Goal: Task Accomplishment & Management: Use online tool/utility

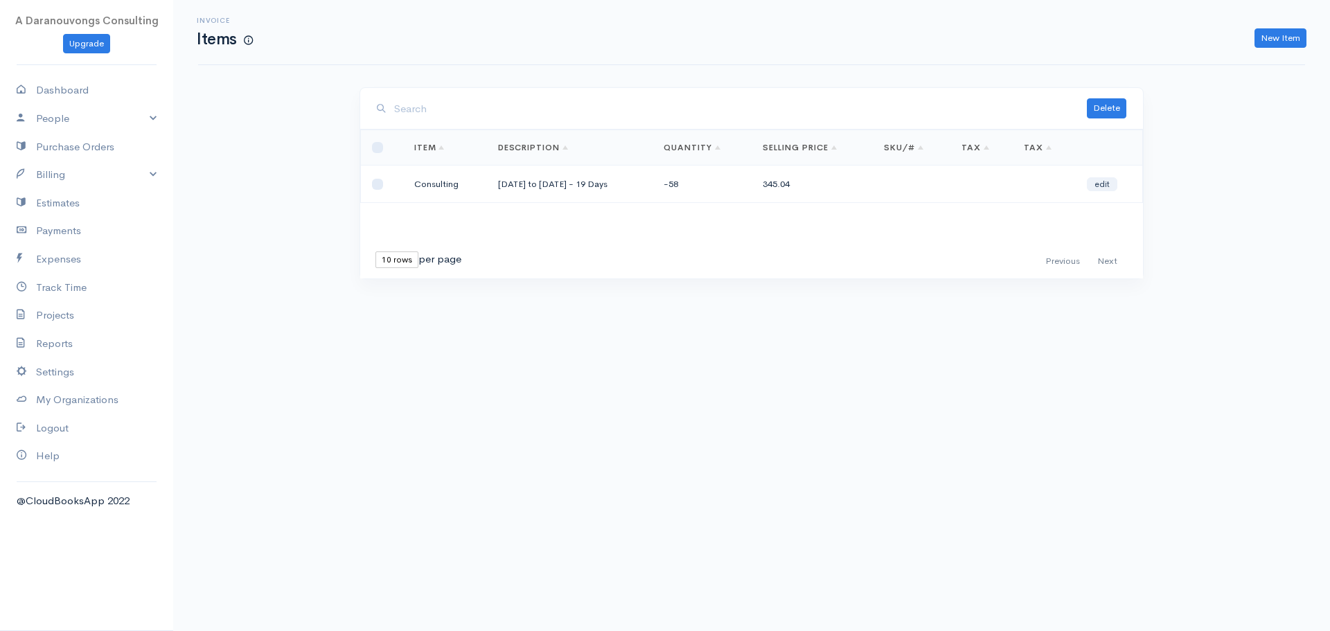
click at [69, 173] on link "Billing" at bounding box center [86, 175] width 173 height 28
click at [62, 206] on link "Invoice" at bounding box center [86, 201] width 173 height 25
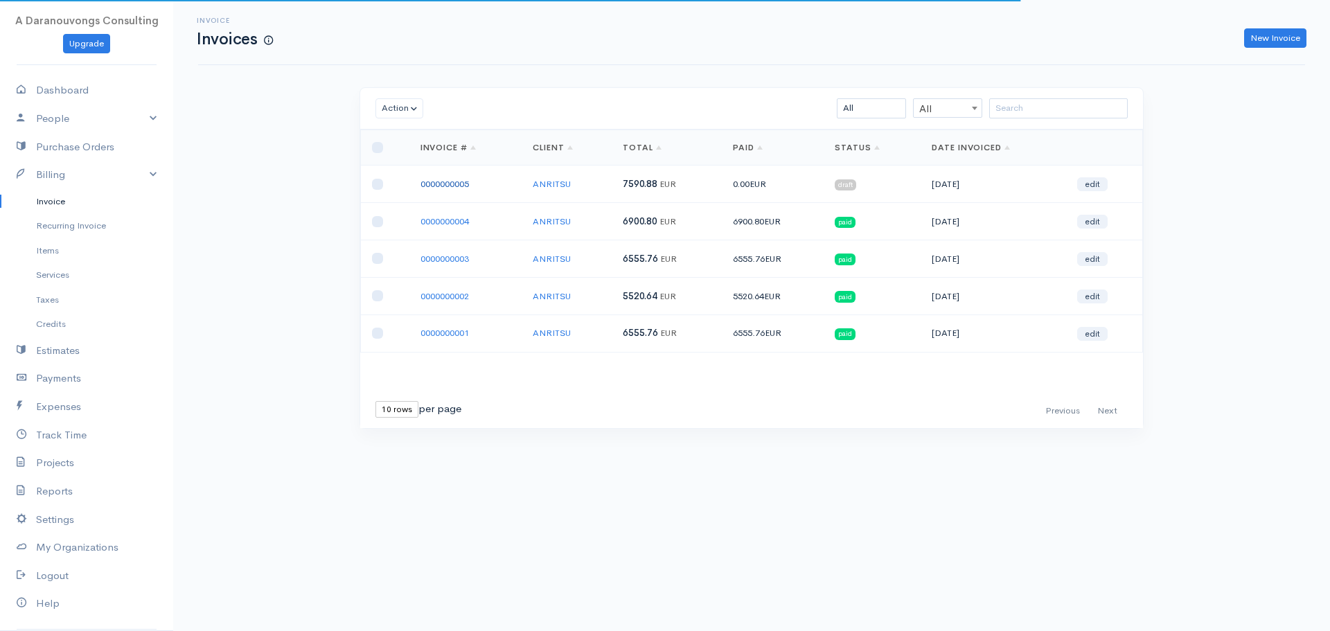
click at [466, 186] on link "0000000005" at bounding box center [445, 184] width 49 height 12
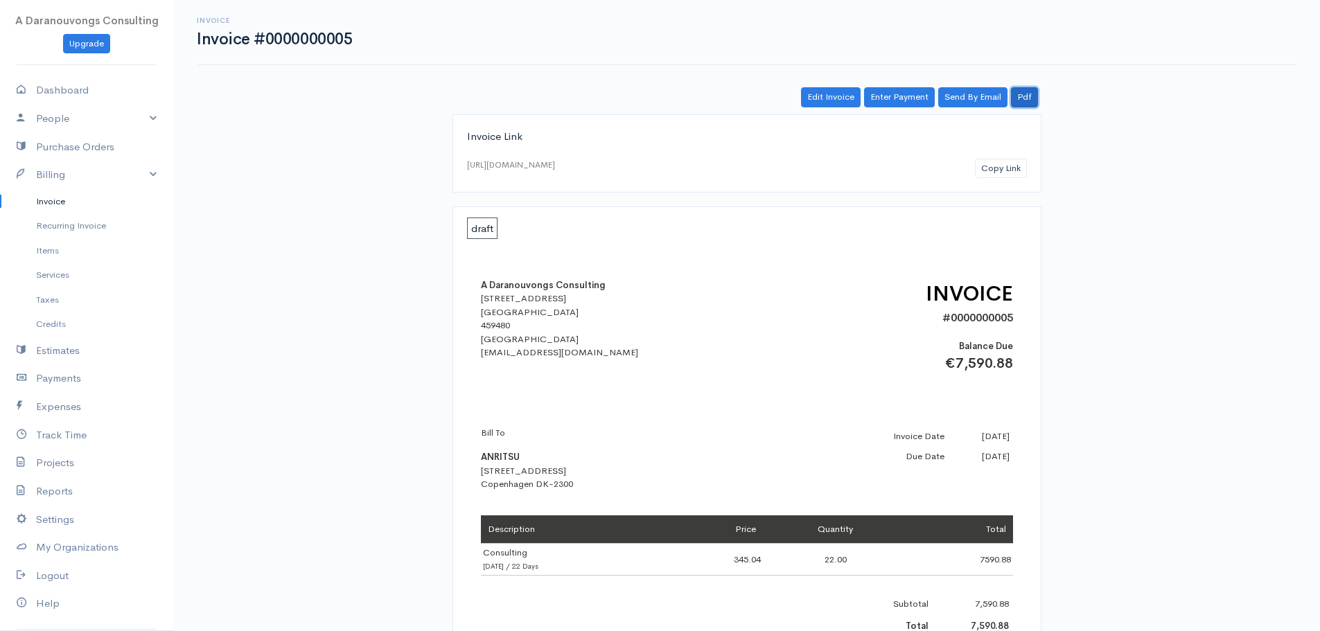
click at [1023, 94] on link "Pdf" at bounding box center [1024, 97] width 27 height 20
click at [1118, 197] on div "Invoice Link [URL][DOMAIN_NAME] Copy Link draft A Daranouvongs Consulting [STRE…" at bounding box center [747, 540] width 798 height 853
click at [75, 194] on link "Invoice" at bounding box center [86, 201] width 173 height 25
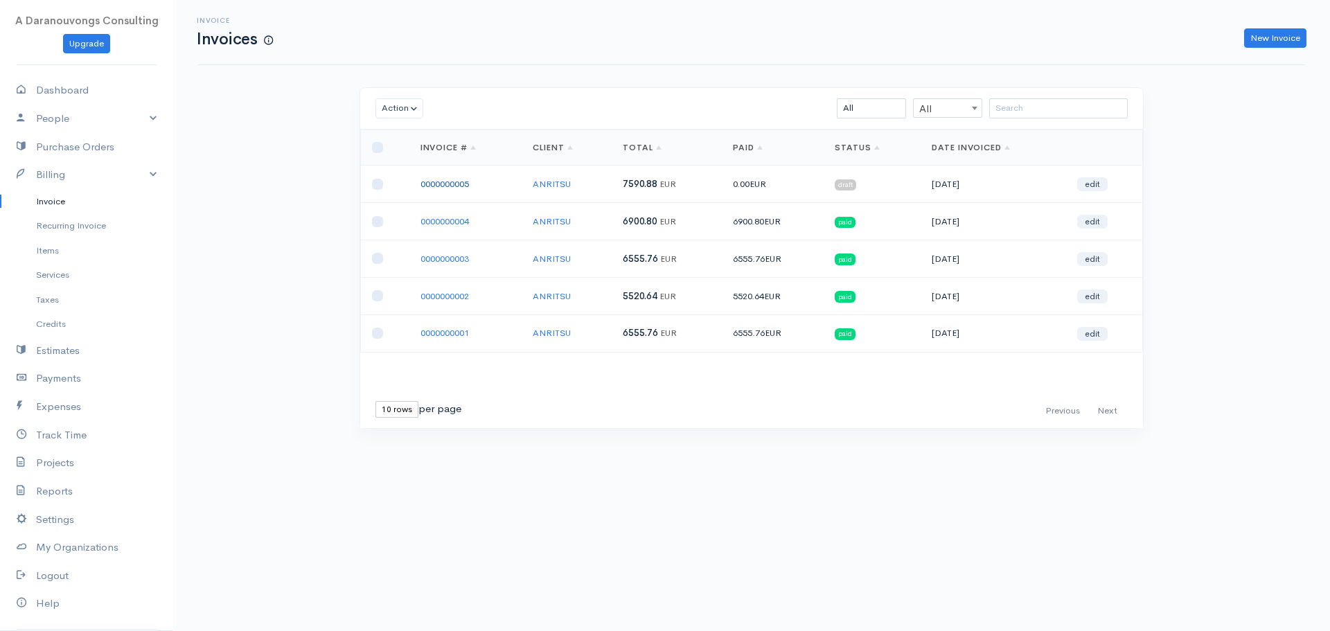
click at [457, 184] on link "0000000005" at bounding box center [445, 184] width 49 height 12
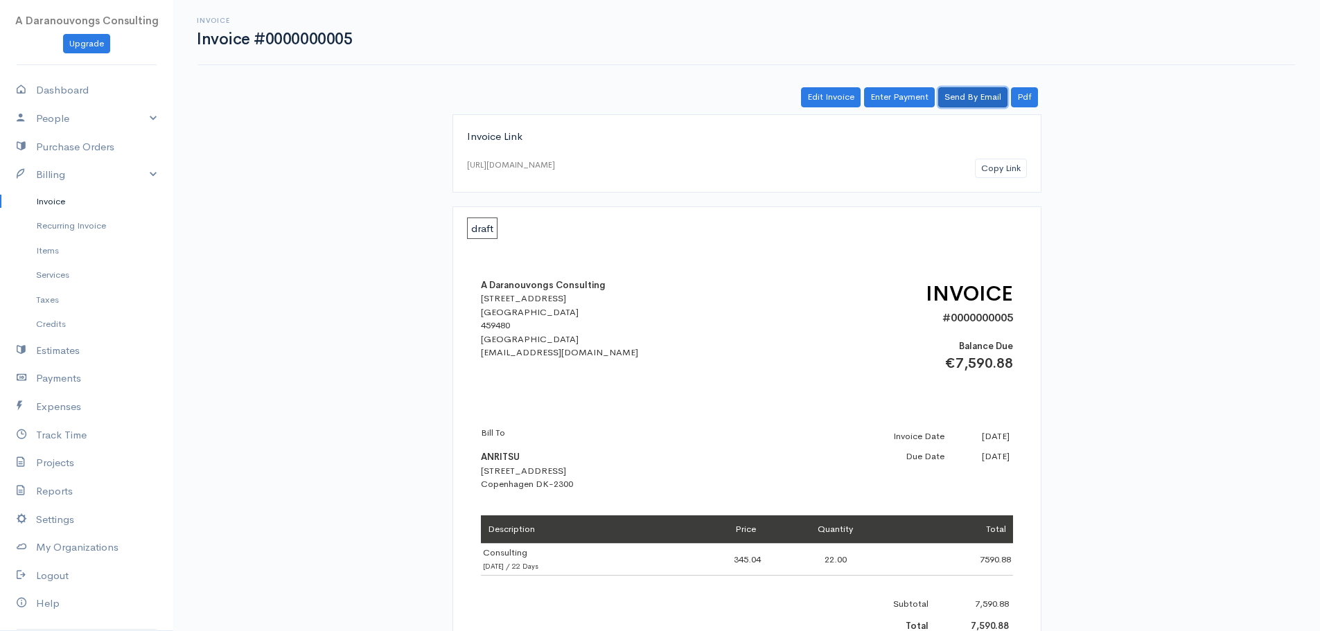
click at [969, 97] on link "Send By Email" at bounding box center [972, 97] width 69 height 20
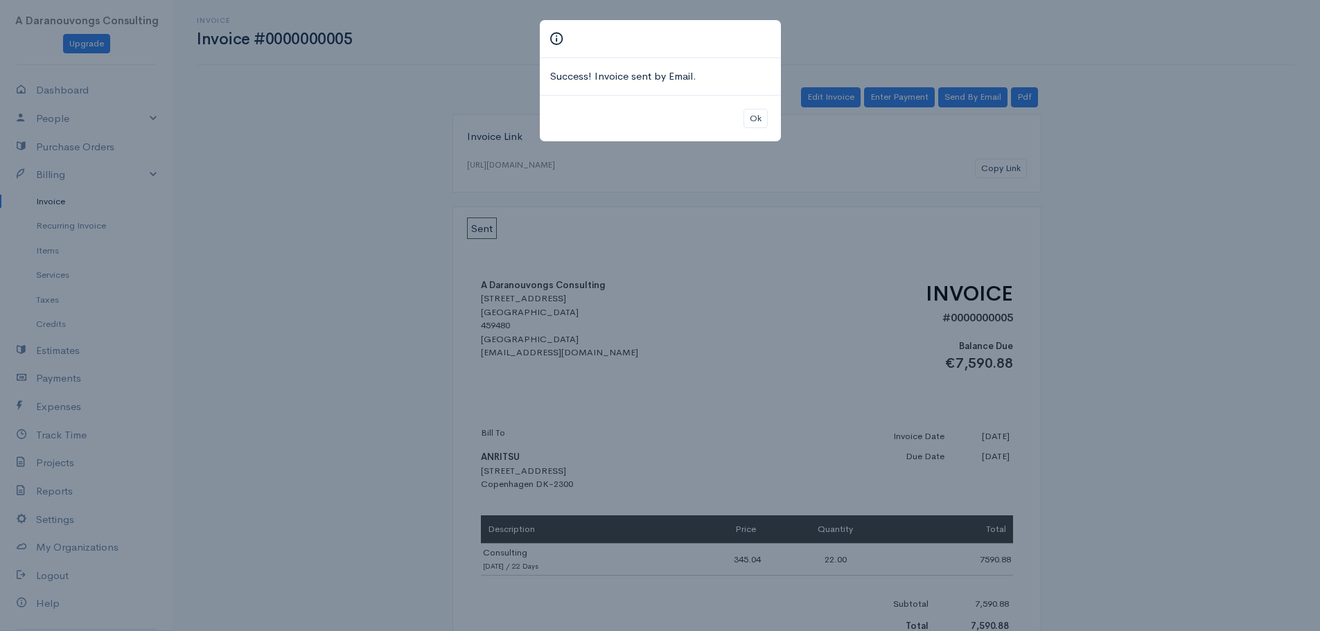
click at [768, 121] on div "Ok" at bounding box center [660, 118] width 241 height 47
click at [755, 121] on button "Ok" at bounding box center [755, 119] width 24 height 20
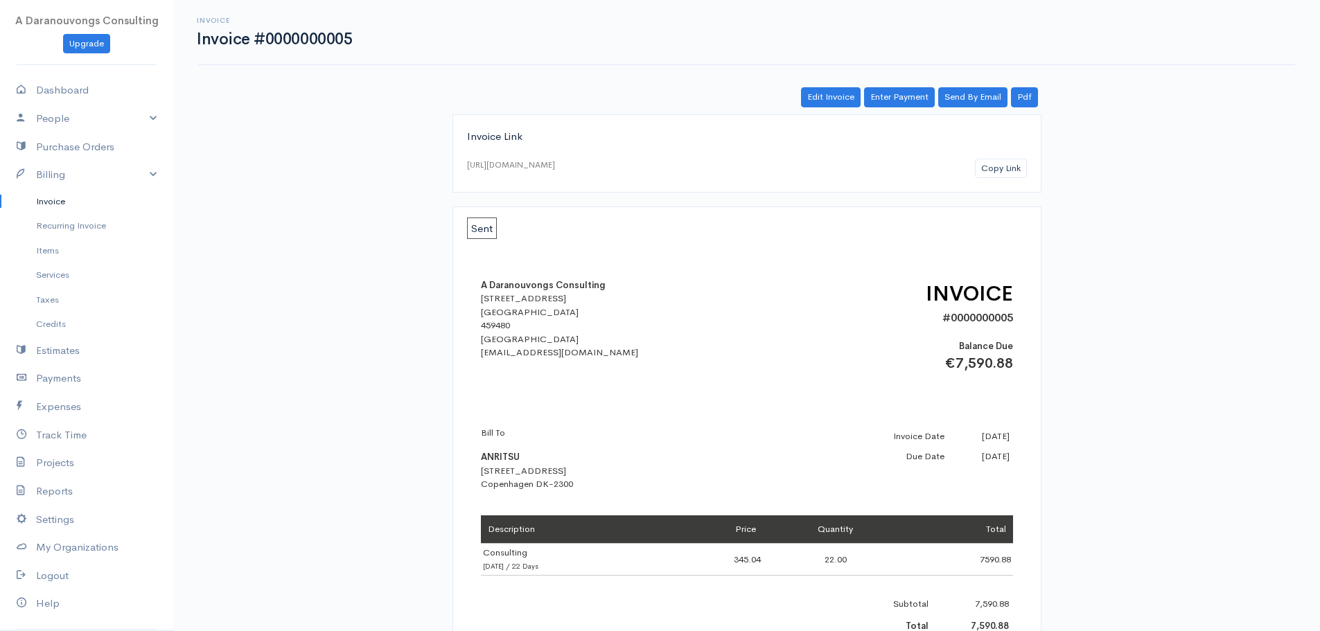
click at [373, 382] on div "Invoice Link [URL][DOMAIN_NAME] Copy Link Sent A Daranouvongs Consulting [STREE…" at bounding box center [747, 540] width 798 height 853
click at [88, 189] on link "Invoice" at bounding box center [86, 201] width 173 height 25
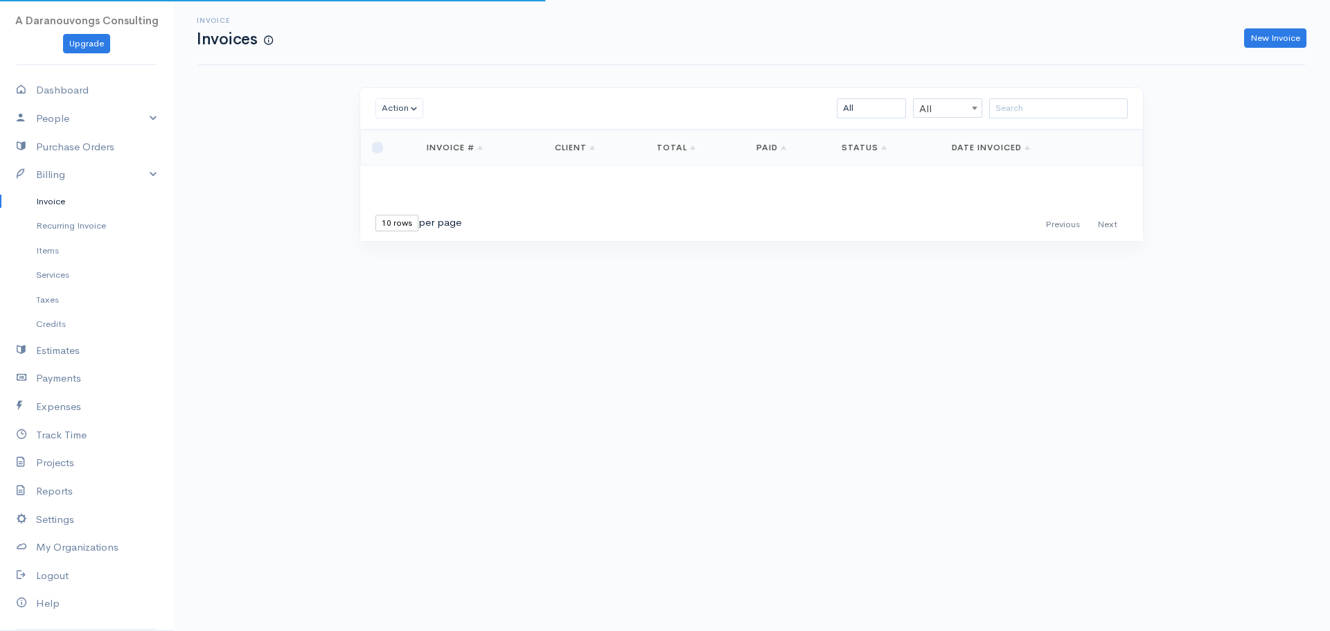
click at [89, 200] on link "Invoice" at bounding box center [86, 201] width 173 height 25
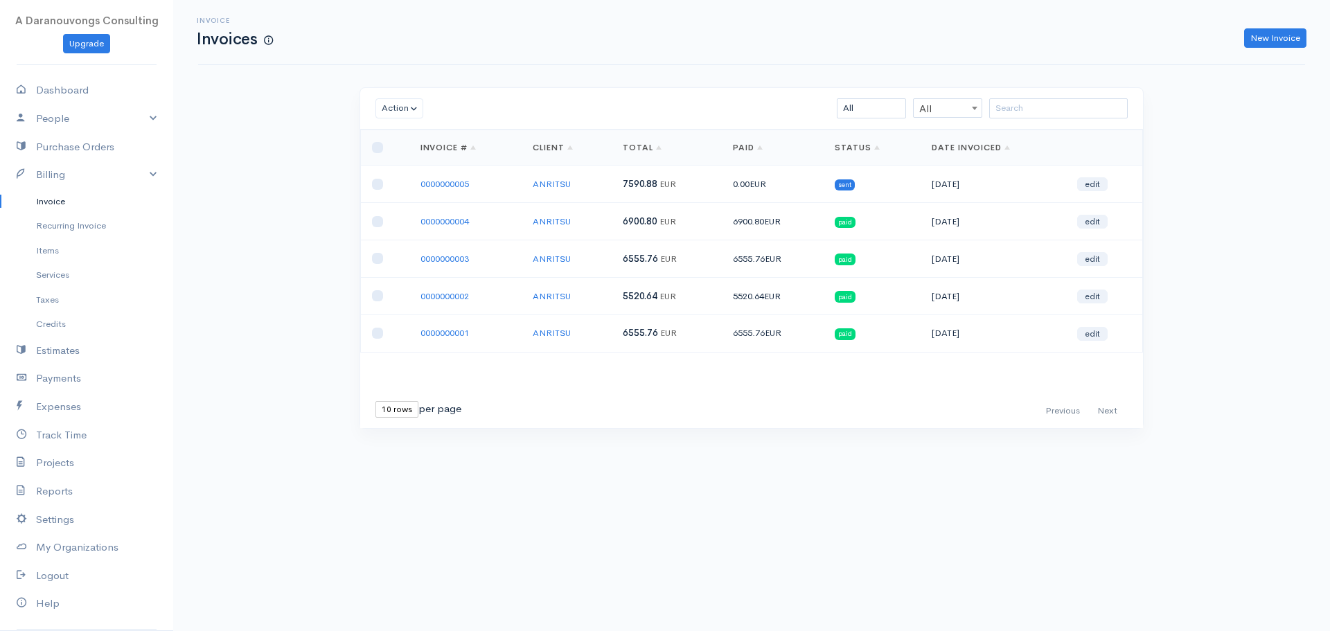
click at [962, 481] on body "A Daranouvongs Consulting Upgrade Dashboard People Clients Vendors Staff Users …" at bounding box center [665, 315] width 1330 height 631
